Goal: Navigation & Orientation: Find specific page/section

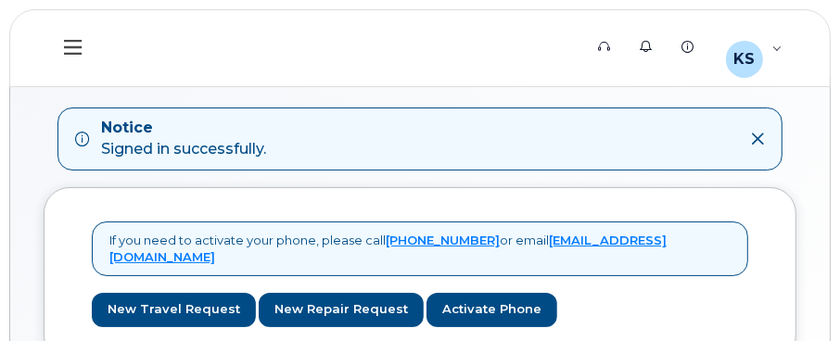
click at [70, 42] on icon at bounding box center [73, 47] width 18 height 20
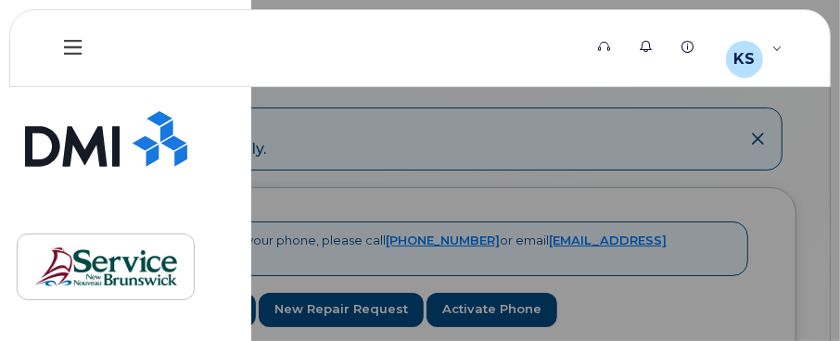
click at [72, 45] on icon at bounding box center [73, 47] width 18 height 20
click at [694, 47] on icon at bounding box center [688, 47] width 12 height 12
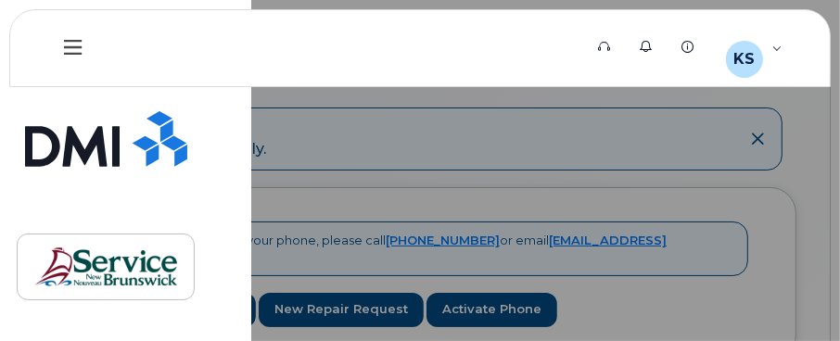
click at [64, 44] on icon at bounding box center [73, 47] width 18 height 20
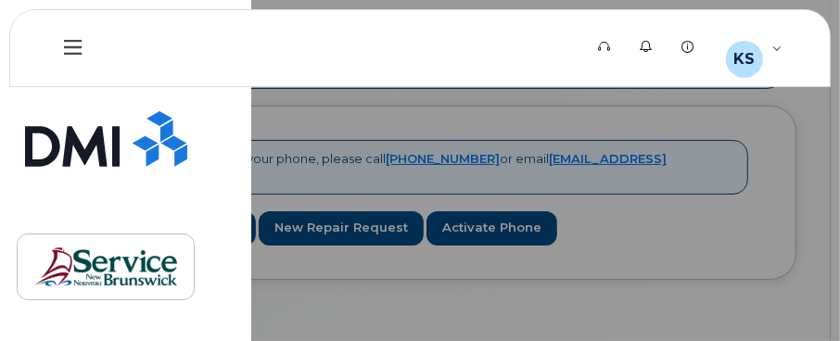
scroll to position [136, 0]
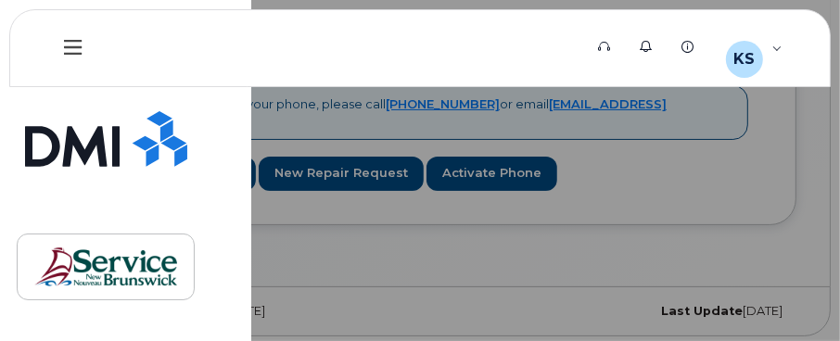
click at [598, 126] on div at bounding box center [420, 170] width 840 height 341
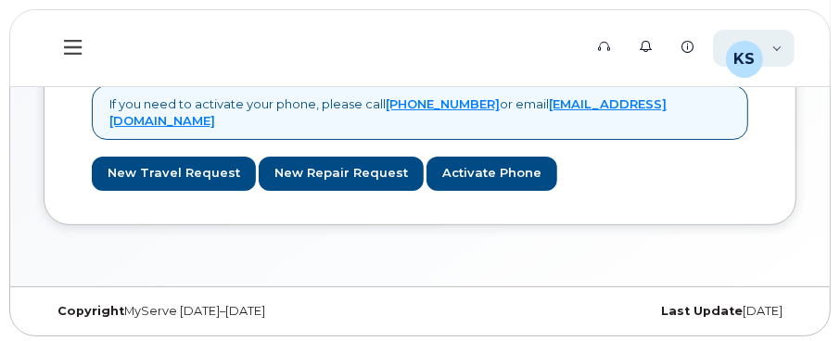
click at [771, 47] on div "KS [PERSON_NAME] Employee" at bounding box center [754, 48] width 82 height 37
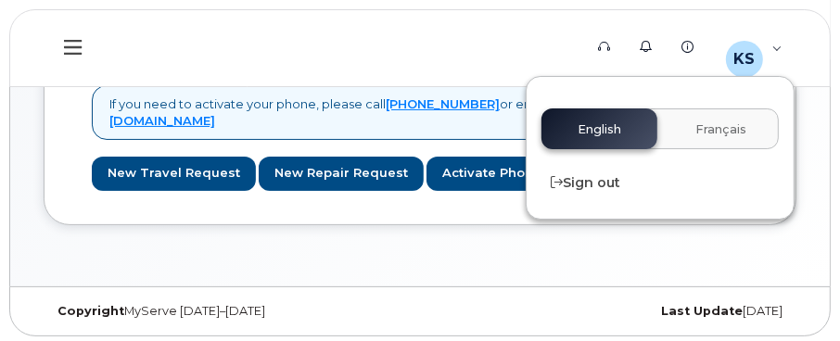
click at [614, 145] on div "English Français" at bounding box center [659, 128] width 237 height 41
click at [605, 128] on div "English Français" at bounding box center [659, 128] width 237 height 41
click at [610, 49] on icon at bounding box center [605, 47] width 12 height 12
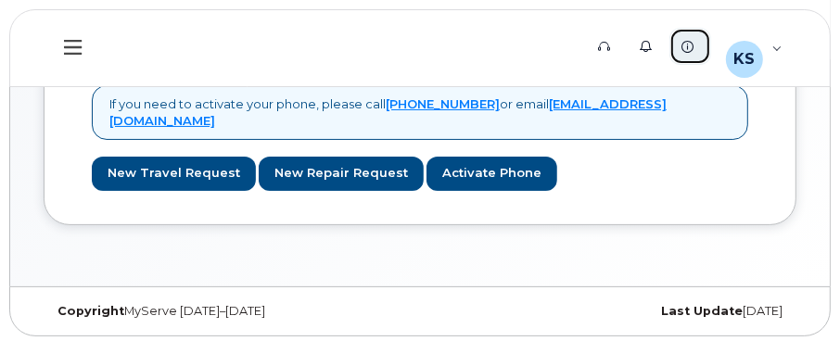
click at [691, 43] on icon at bounding box center [688, 47] width 12 height 12
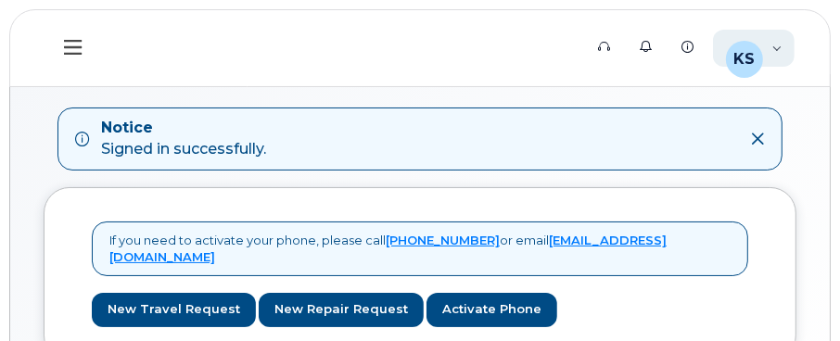
click at [777, 41] on div "KS [PERSON_NAME] Employee" at bounding box center [754, 48] width 82 height 37
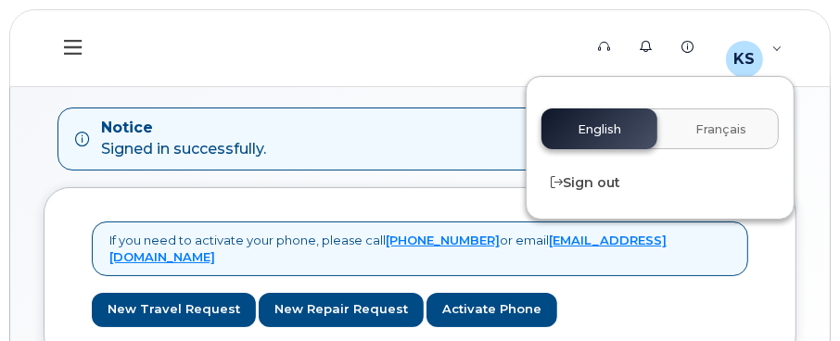
click at [603, 133] on div "English Français" at bounding box center [659, 128] width 237 height 41
click at [64, 44] on icon at bounding box center [73, 47] width 18 height 20
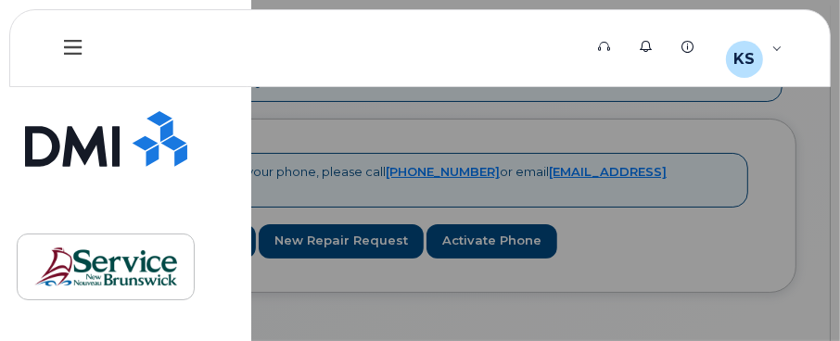
scroll to position [136, 0]
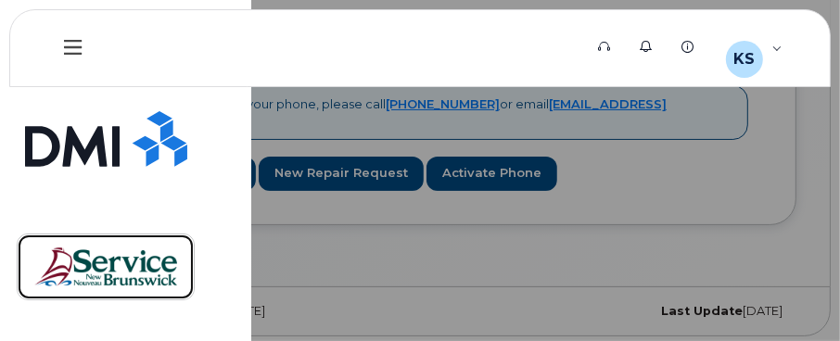
click at [110, 271] on img at bounding box center [105, 267] width 143 height 54
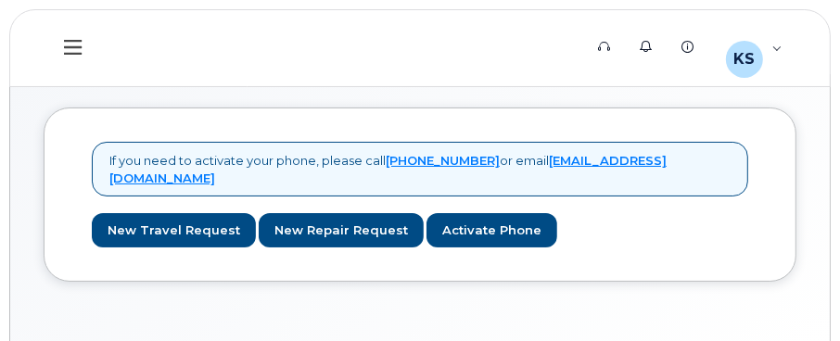
click at [541, 303] on div "If you need to activate your phone, please call [PHONE_NUMBER] or email [EMAIL_…" at bounding box center [419, 208] width 819 height 269
drag, startPoint x: 374, startPoint y: 2, endPoint x: 155, endPoint y: 22, distance: 220.6
click at [152, 42] on header "Support Alerts Knowledge Base KS Kelly Smith Employee English Français Sign out" at bounding box center [419, 48] width 821 height 78
click at [54, 63] on button at bounding box center [73, 48] width 59 height 54
click at [771, 50] on div "KS [PERSON_NAME] Employee" at bounding box center [754, 48] width 82 height 37
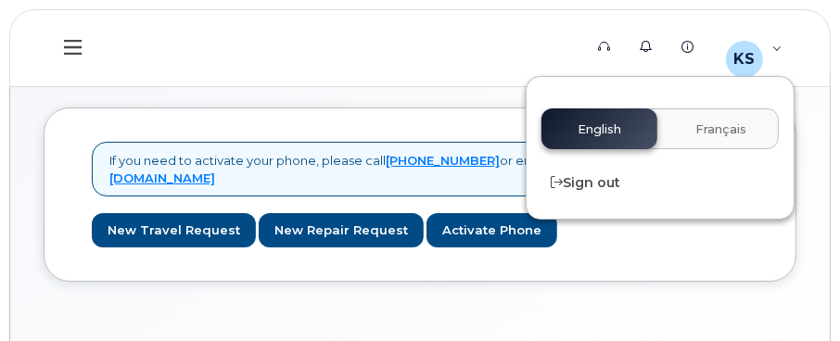
click at [379, 114] on div "If you need to activate your phone, please call [PHONE_NUMBER] or email [EMAIL_…" at bounding box center [420, 194] width 752 height 174
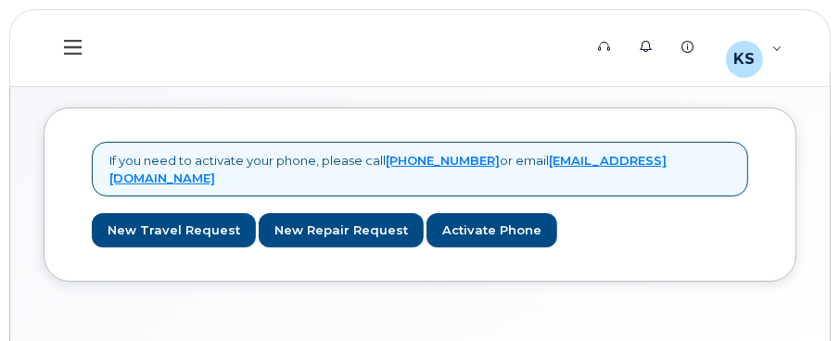
click at [80, 45] on icon at bounding box center [73, 47] width 18 height 15
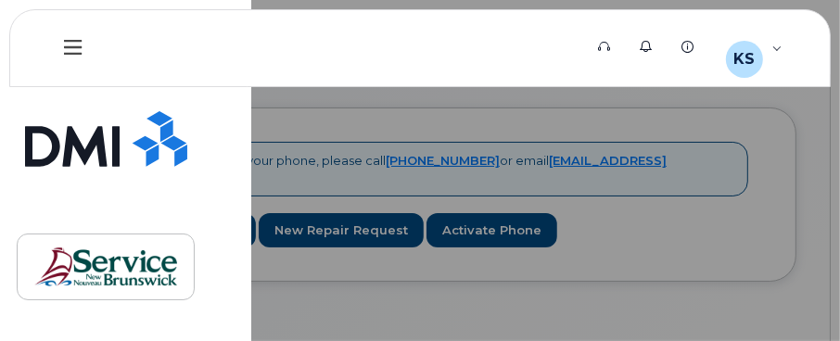
click at [425, 119] on div at bounding box center [420, 170] width 840 height 341
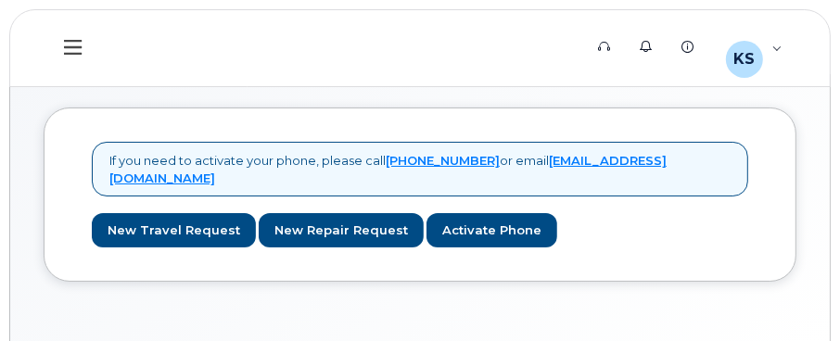
click at [77, 51] on icon at bounding box center [73, 47] width 18 height 20
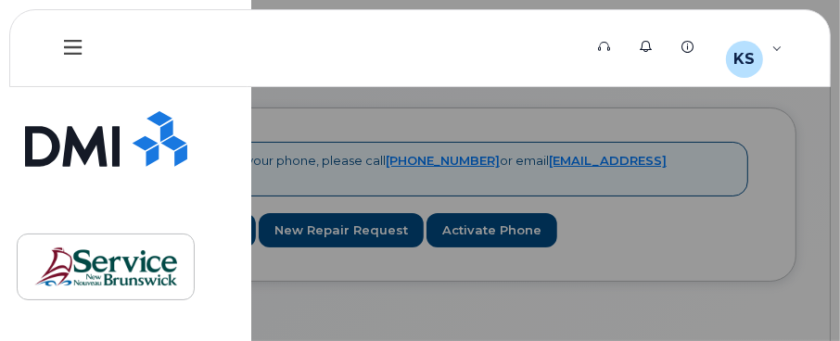
scroll to position [58, 0]
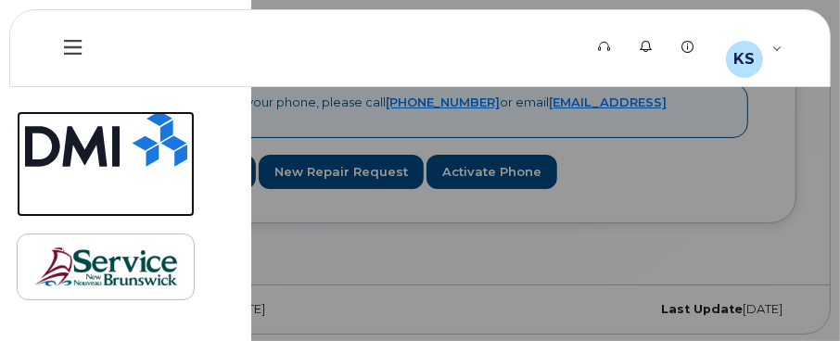
click at [96, 150] on img at bounding box center [106, 139] width 162 height 56
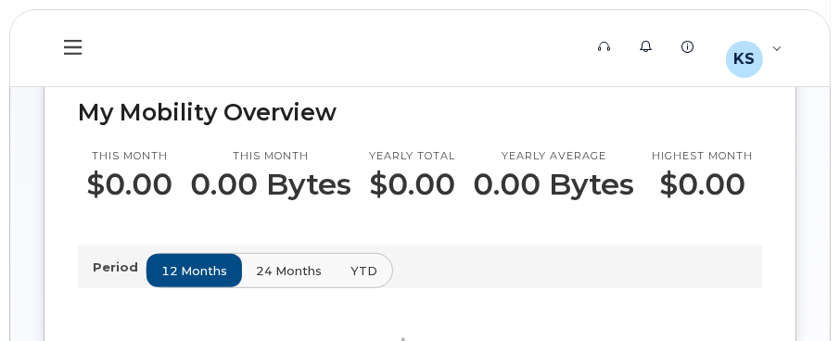
scroll to position [185, 0]
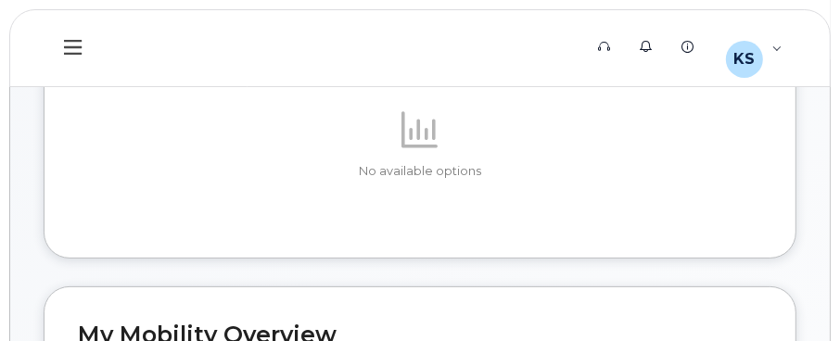
click at [74, 51] on icon at bounding box center [73, 47] width 18 height 20
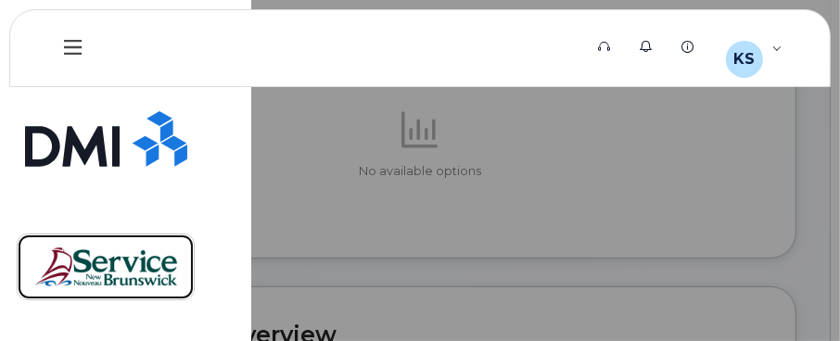
click at [97, 265] on img at bounding box center [105, 267] width 143 height 54
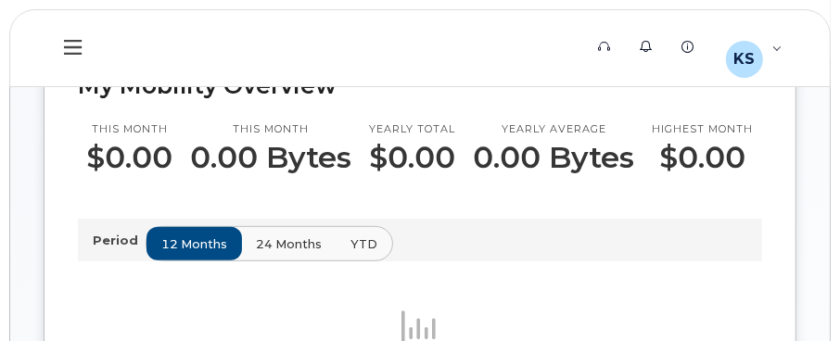
scroll to position [463, 0]
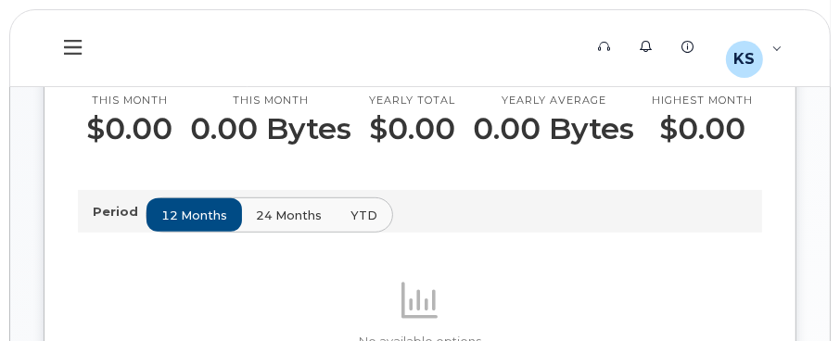
click at [96, 207] on p "Period" at bounding box center [119, 212] width 53 height 18
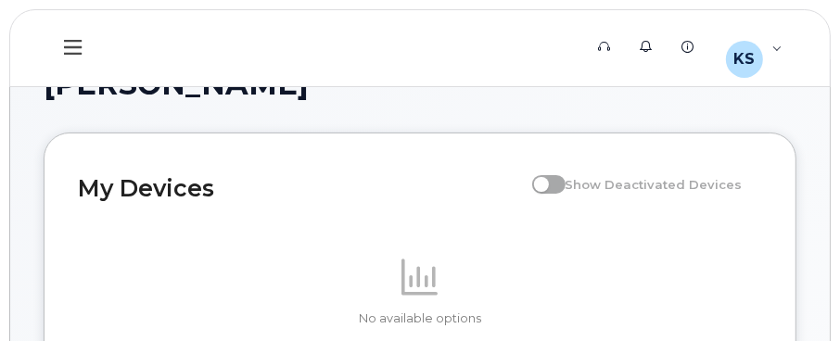
scroll to position [0, 0]
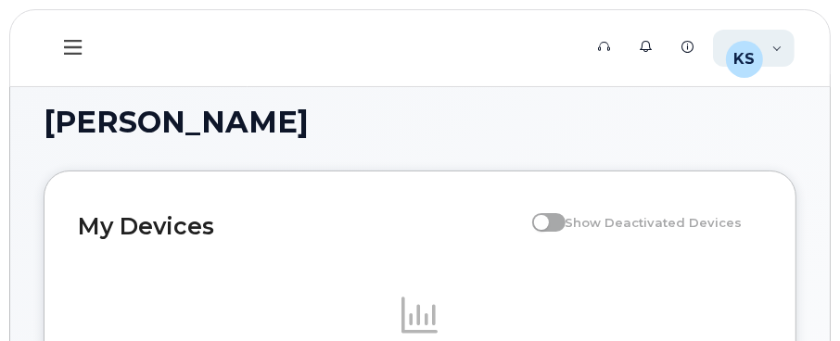
click at [765, 44] on div "KS [PERSON_NAME] Employee" at bounding box center [754, 48] width 82 height 37
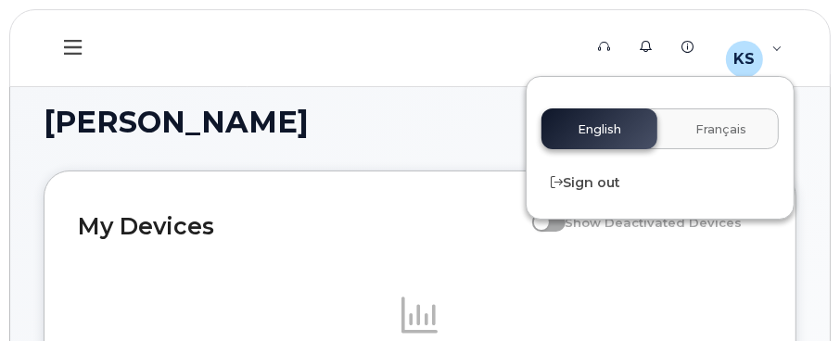
click at [572, 129] on div "English Français" at bounding box center [659, 128] width 237 height 41
click at [66, 45] on icon at bounding box center [73, 47] width 18 height 20
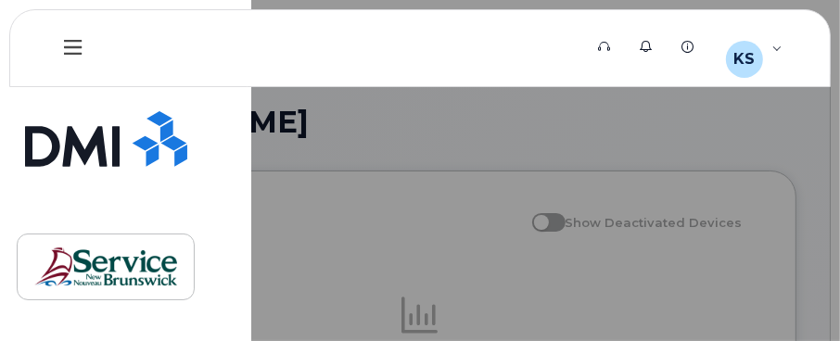
scroll to position [185, 0]
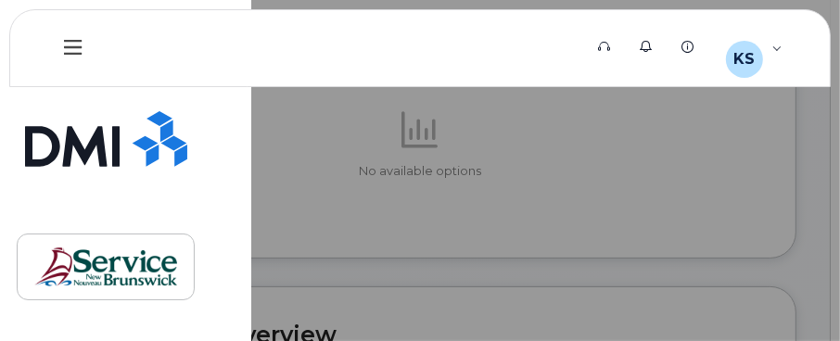
click at [305, 145] on div at bounding box center [420, 170] width 840 height 341
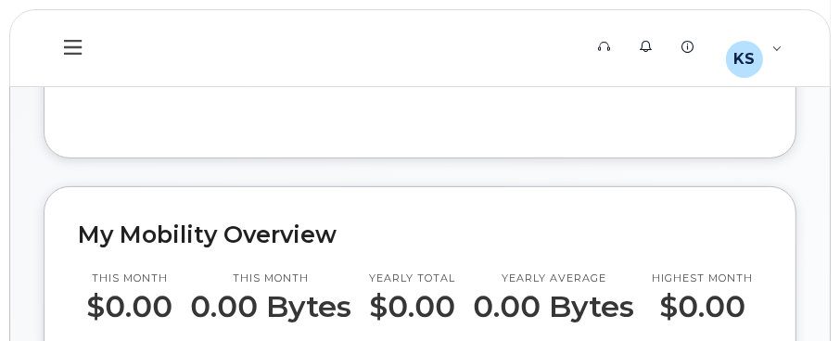
scroll to position [370, 0]
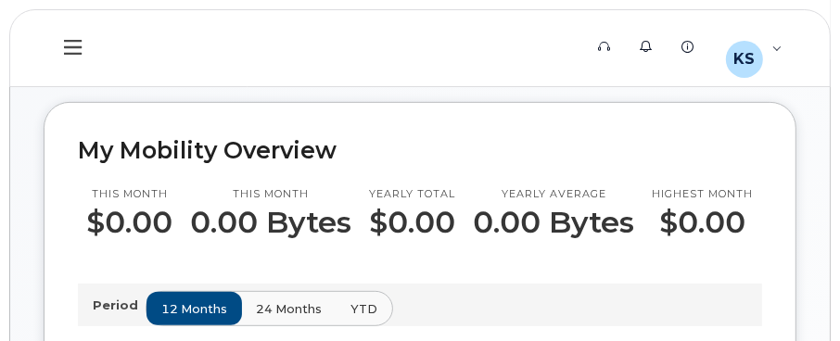
click at [114, 310] on p "Period" at bounding box center [119, 306] width 53 height 18
click at [291, 304] on span "24 months" at bounding box center [290, 309] width 66 height 18
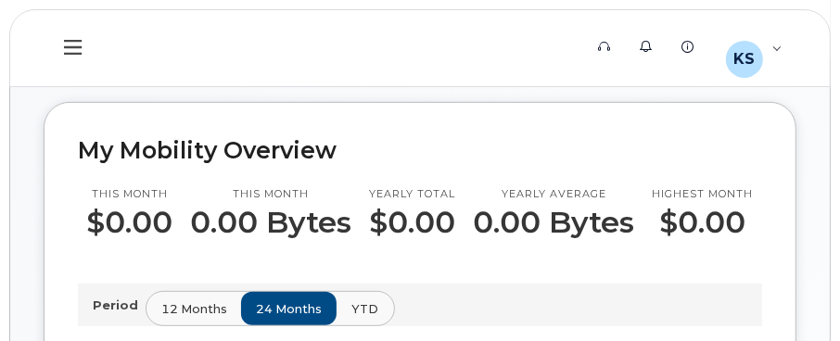
click at [357, 306] on span "YTD" at bounding box center [364, 309] width 27 height 18
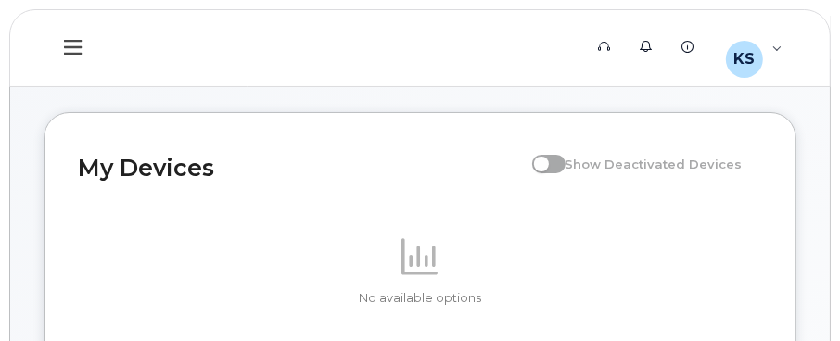
scroll to position [0, 0]
